Goal: Task Accomplishment & Management: Manage account settings

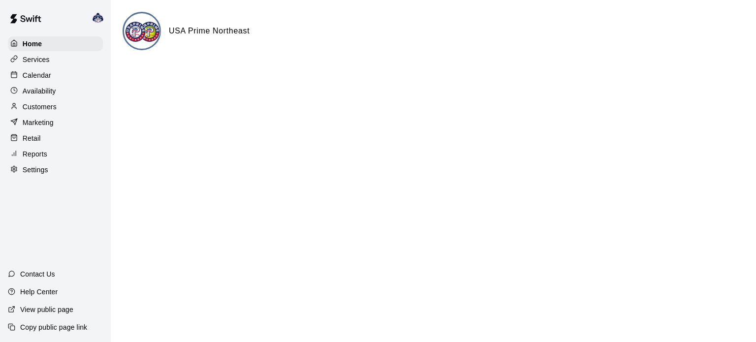
click at [28, 77] on p "Calendar" at bounding box center [37, 75] width 29 height 10
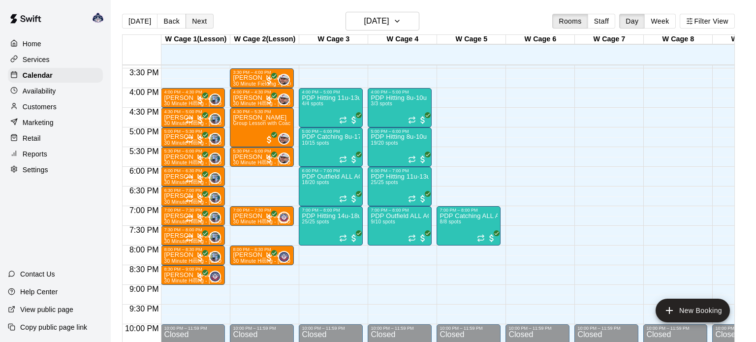
click at [191, 20] on button "Next" at bounding box center [199, 21] width 28 height 15
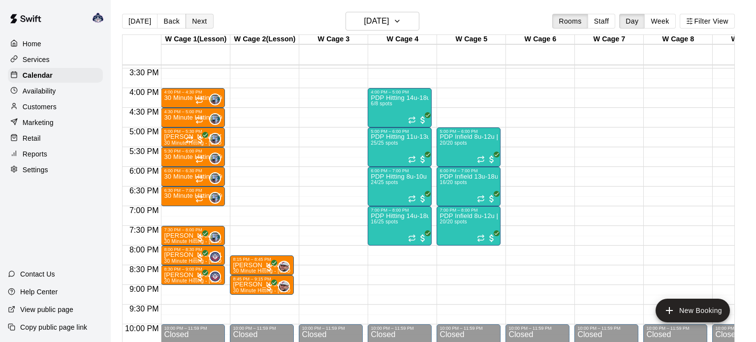
click at [196, 24] on button "Next" at bounding box center [199, 21] width 28 height 15
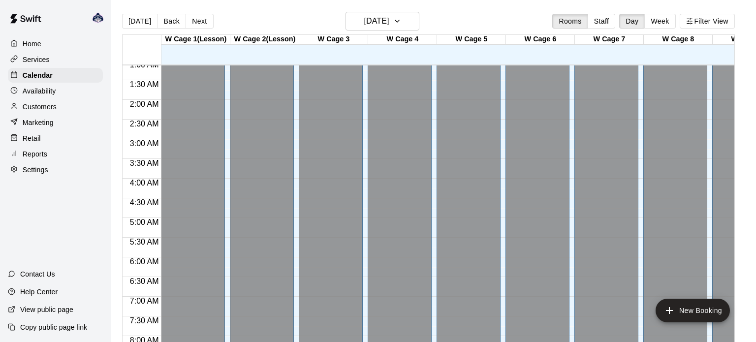
scroll to position [45, 0]
